Goal: Information Seeking & Learning: Learn about a topic

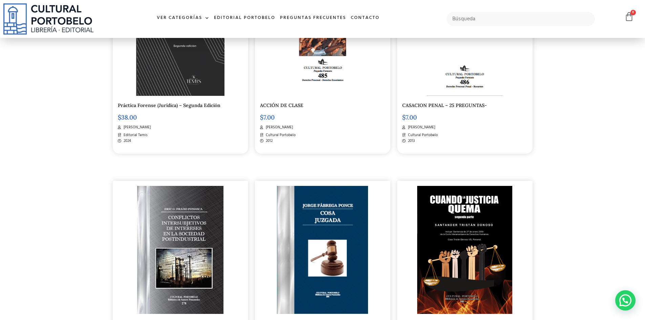
scroll to position [985, 0]
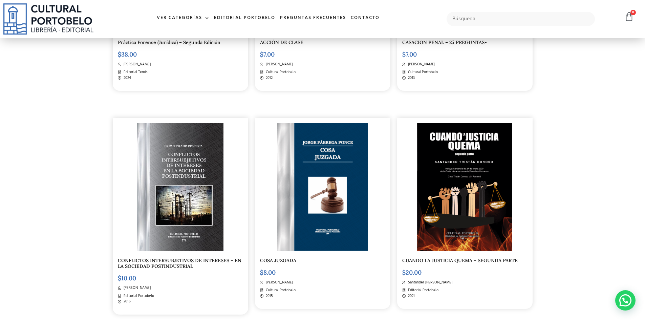
click at [293, 283] on span "Jorge Fabrega Ponce" at bounding box center [278, 283] width 29 height 6
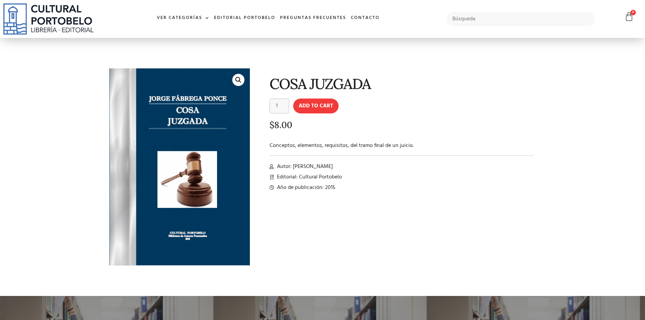
click at [295, 165] on span "Autor: Jorge Fabrega Ponce" at bounding box center [304, 166] width 58 height 8
click at [455, 22] on input "text" at bounding box center [520, 19] width 149 height 14
paste input "orge Fabrega Ponce"
click at [452, 18] on input "orge Fabrega Ponce" at bounding box center [520, 19] width 149 height 14
type input "jorge Fabrega Ponce"
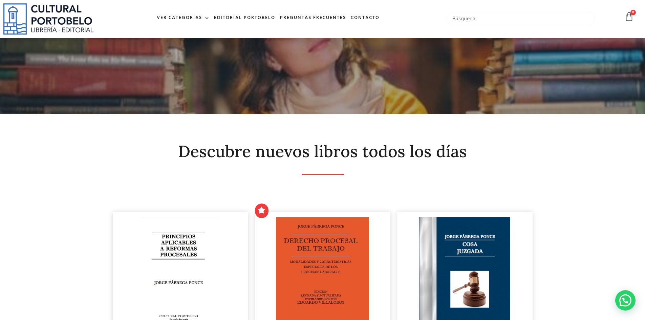
click at [464, 15] on input "text" at bounding box center [520, 19] width 149 height 14
type input "proceso ejecutivo"
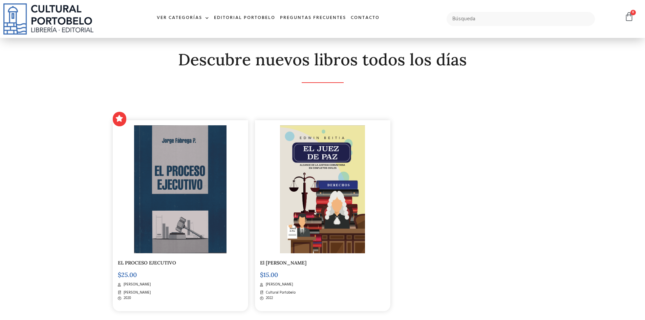
scroll to position [135, 0]
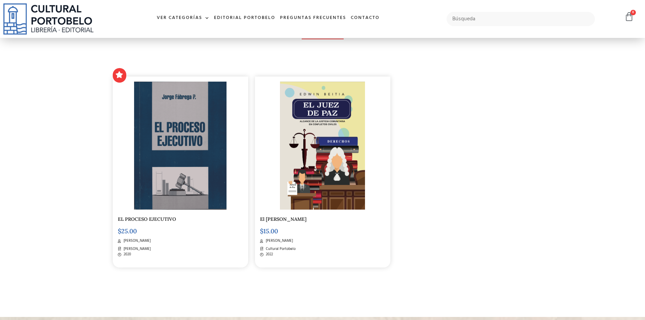
click at [149, 221] on link "EL PROCESO EJECUTIVO" at bounding box center [147, 219] width 58 height 6
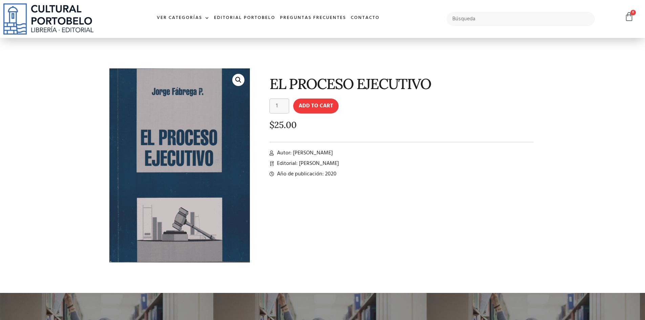
click at [333, 169] on div "EL PROCESO EJECUTIVO EL PROCESO EJECUTIVO quantity 1 Add to cart $ 25.00 Autor:…" at bounding box center [396, 171] width 286 height 212
click at [333, 174] on span "Año de publicación: 2020" at bounding box center [305, 174] width 61 height 8
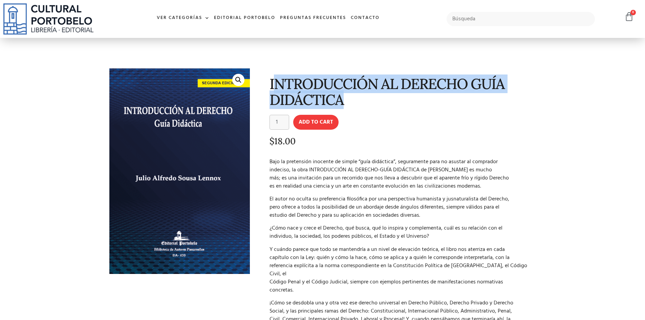
drag, startPoint x: 274, startPoint y: 80, endPoint x: 361, endPoint y: 98, distance: 89.2
click at [359, 99] on h1 "INTRODUCCIÓN AL DERECHO GUÍA DIDÁCTICA" at bounding box center [401, 92] width 264 height 32
copy h1 "NTRODUCCIÓN AL DERECHO GUÍA DIDÁCTICA"
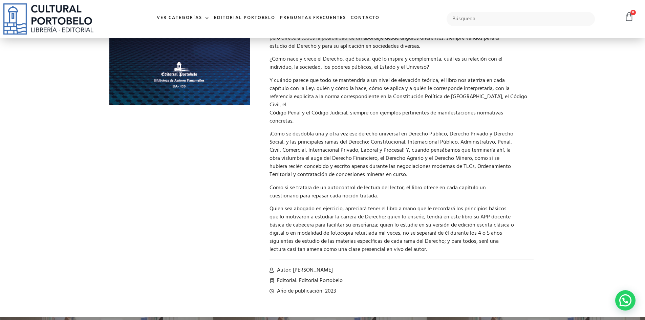
scroll to position [169, 0]
drag, startPoint x: 308, startPoint y: 58, endPoint x: 315, endPoint y: 64, distance: 9.1
click at [309, 58] on p "¿Cómo nace y crece el Derecho, qué busca, qué lo inspira y complementa, cuál es…" at bounding box center [401, 63] width 264 height 16
drag, startPoint x: 350, startPoint y: 263, endPoint x: 293, endPoint y: 261, distance: 56.5
click at [293, 266] on li "Autor: Julio A Sousa Lennox" at bounding box center [401, 270] width 264 height 8
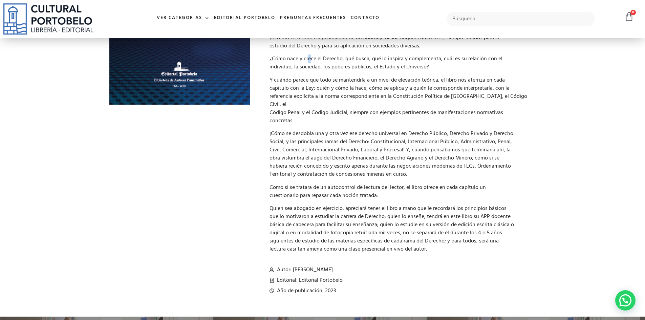
copy span "Julio A Sousa Lennox"
click at [322, 70] on p "¿Cómo nace y crece el Derecho, qué busca, qué lo inspira y complementa, cuál es…" at bounding box center [401, 63] width 264 height 16
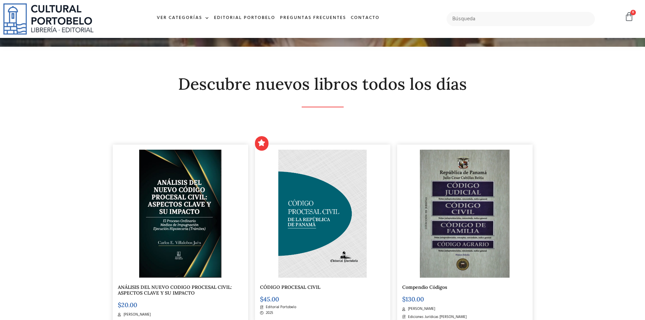
scroll to position [68, 0]
click at [460, 197] on img at bounding box center [465, 213] width 90 height 128
